Goal: Task Accomplishment & Management: Manage account settings

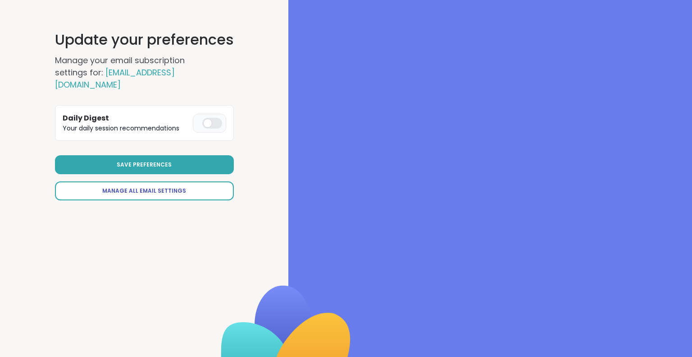
click at [186, 187] on link "Manage All Email Settings" at bounding box center [144, 190] width 179 height 19
